Goal: Information Seeking & Learning: Learn about a topic

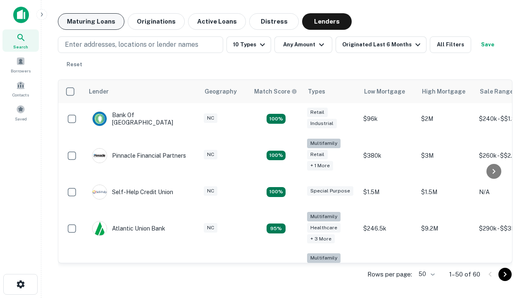
click at [91, 21] on button "Maturing Loans" at bounding box center [91, 21] width 67 height 17
